Goal: Ask a question

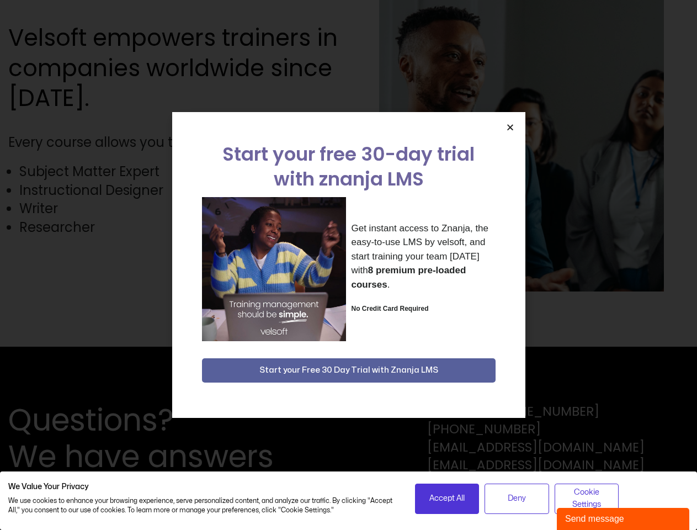
click at [348, 265] on div "Get instant access to Znanja, the easy-to-use LMS by velsoft, and start trainin…" at bounding box center [348, 269] width 293 height 144
click at [510, 127] on icon "Close" at bounding box center [510, 127] width 8 height 8
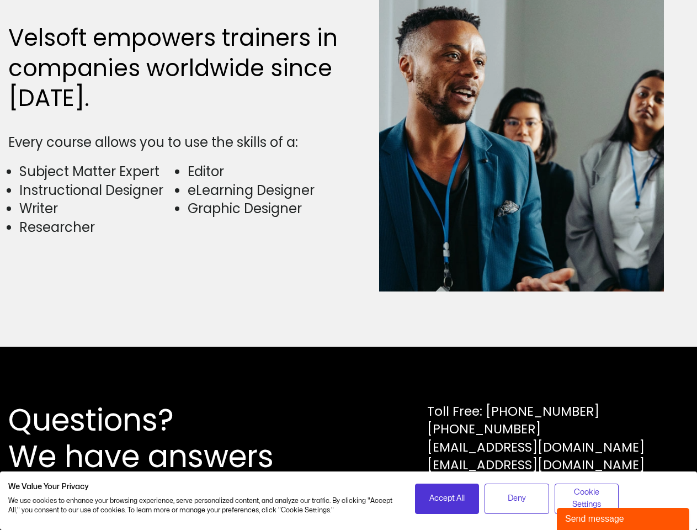
click at [349, 370] on div "Questions? We have answers Toll Free: [PHONE_NUMBER] [PHONE_NUMBER] [EMAIL_ADDR…" at bounding box center [348, 437] width 697 height 183
click at [447, 498] on span "Accept All" at bounding box center [446, 498] width 35 height 12
click at [516, 498] on div "Questions? We have answers Toll Free: [PHONE_NUMBER] [PHONE_NUMBER] [EMAIL_ADDR…" at bounding box center [348, 437] width 697 height 183
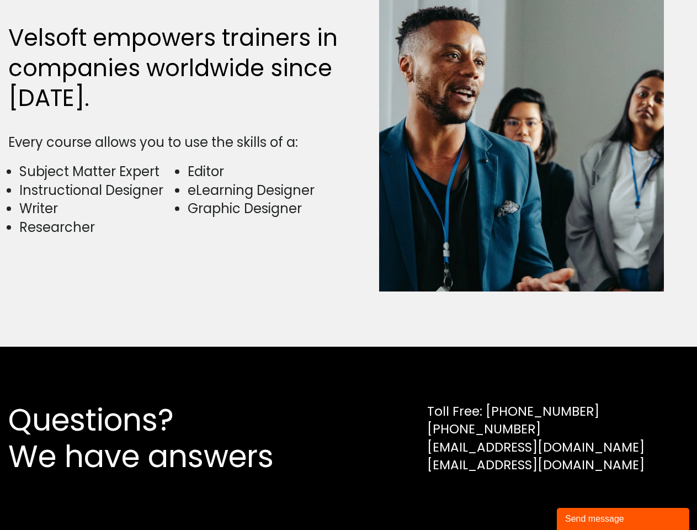
click at [586, 498] on div "Questions? We have answers Toll Free: [PHONE_NUMBER] [PHONE_NUMBER] [EMAIL_ADDR…" at bounding box center [348, 437] width 697 height 183
click at [623, 519] on div "Send message" at bounding box center [623, 518] width 116 height 13
